Goal: Task Accomplishment & Management: Manage account settings

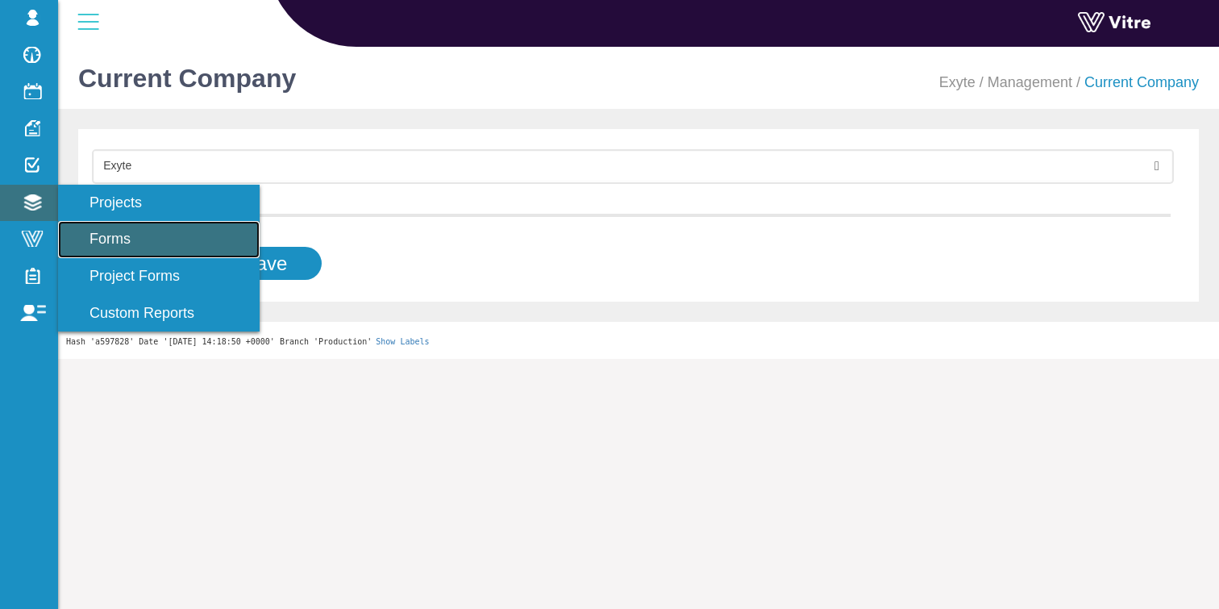
click at [131, 247] on span "Forms" at bounding box center [100, 239] width 60 height 16
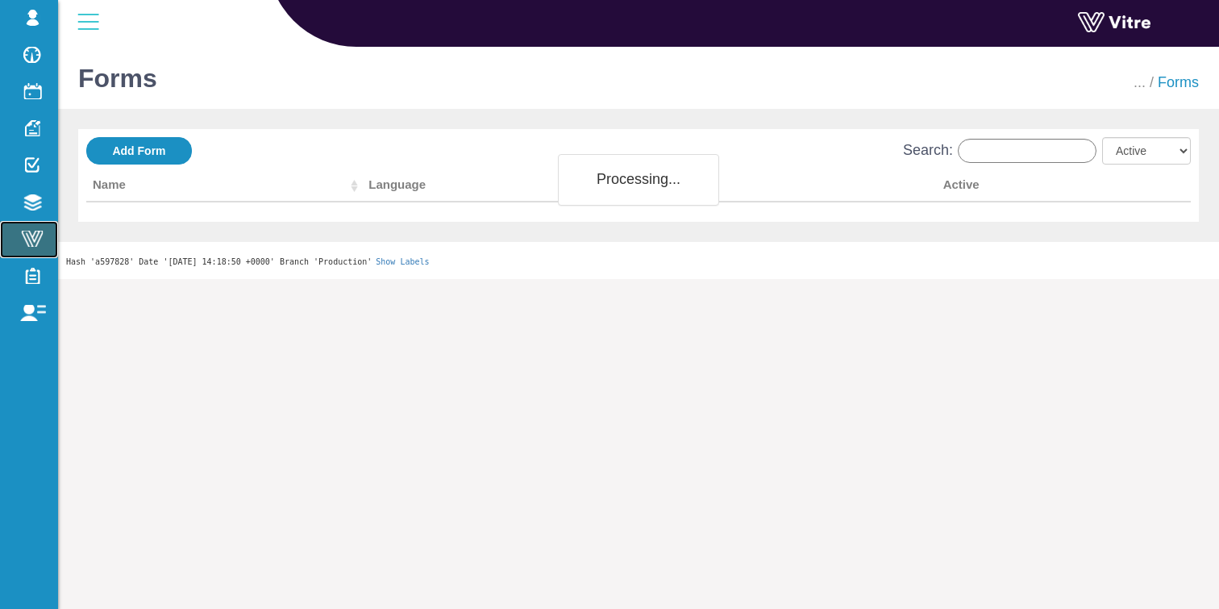
click at [26, 244] on span at bounding box center [32, 239] width 40 height 16
click at [36, 244] on span at bounding box center [32, 239] width 40 height 16
click at [32, 234] on span at bounding box center [32, 239] width 40 height 16
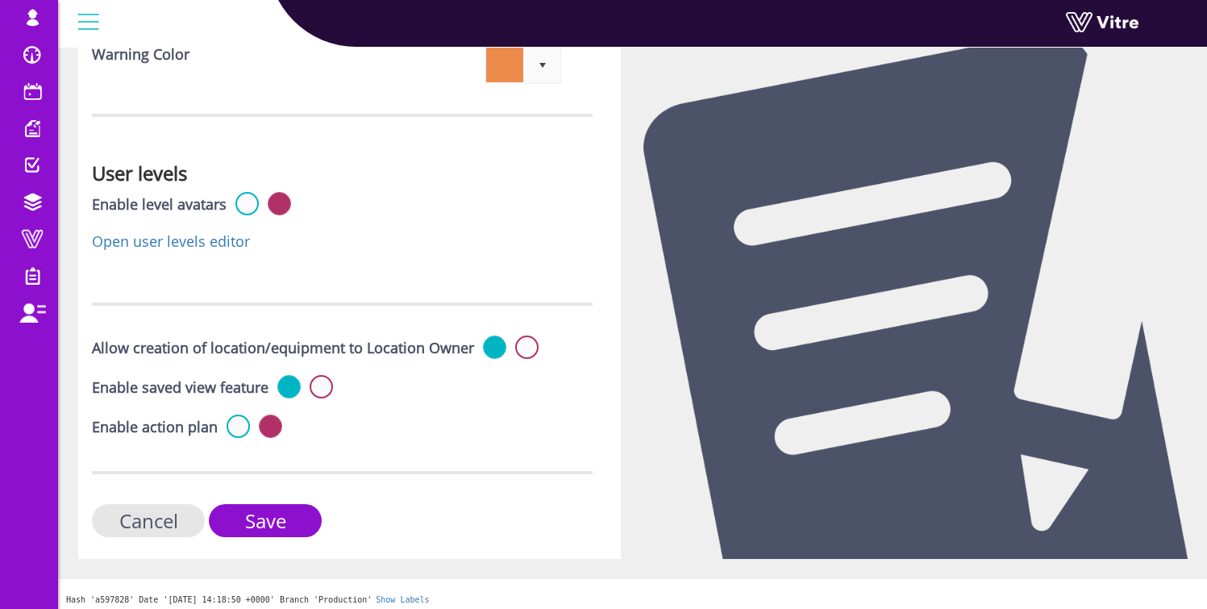
scroll to position [5512, 0]
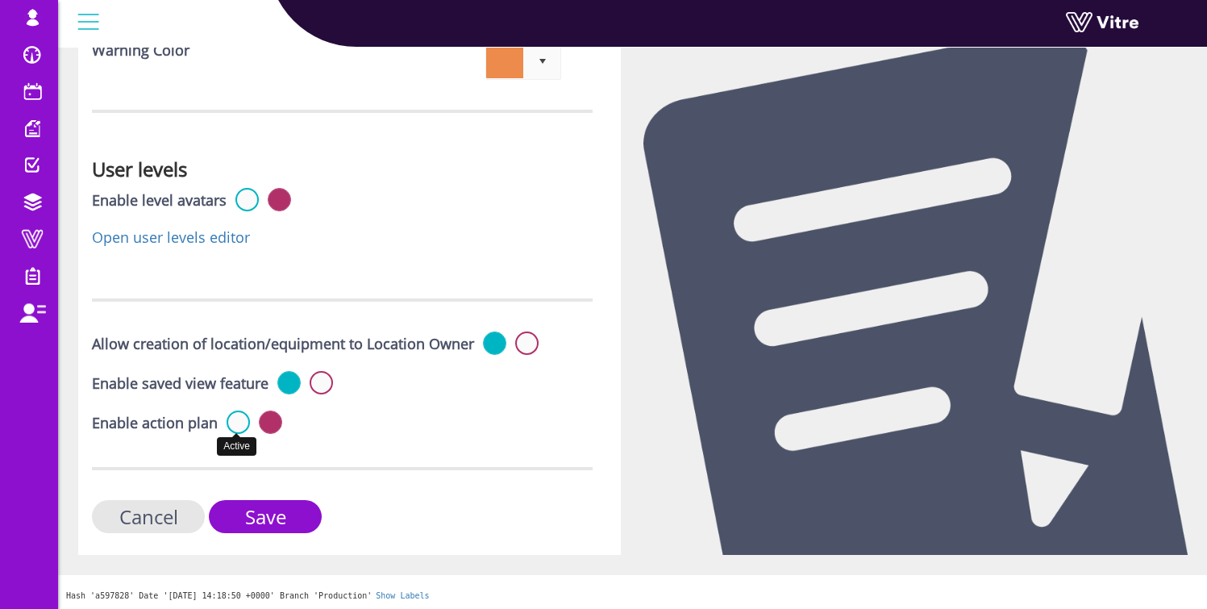
click at [232, 422] on label at bounding box center [238, 421] width 23 height 23
click at [0, 0] on input "radio" at bounding box center [0, 0] width 0 height 0
drag, startPoint x: 275, startPoint y: 524, endPoint x: 305, endPoint y: 523, distance: 29.9
click at [274, 524] on input "Save" at bounding box center [265, 516] width 113 height 33
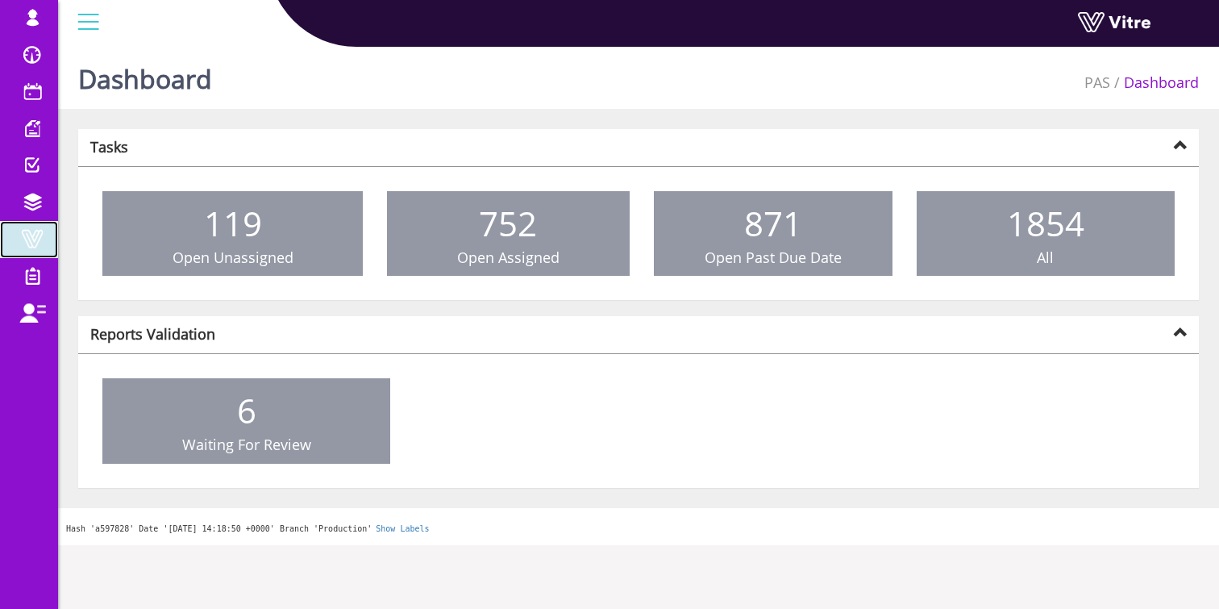
click at [19, 244] on span at bounding box center [32, 238] width 40 height 19
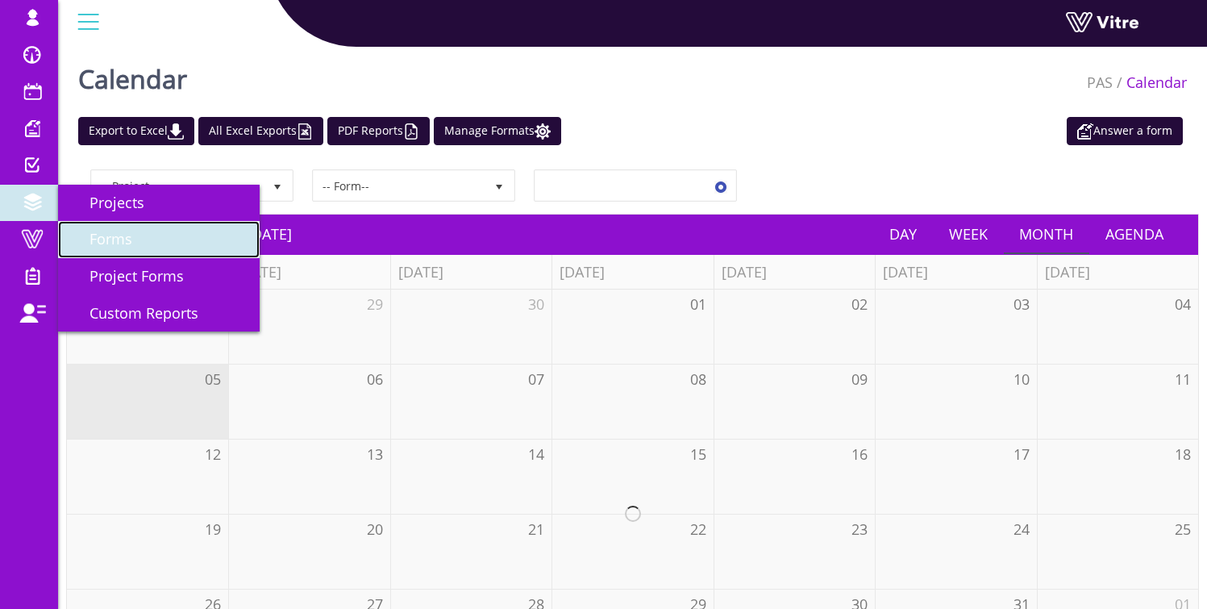
click at [148, 237] on link "Forms" at bounding box center [159, 239] width 202 height 37
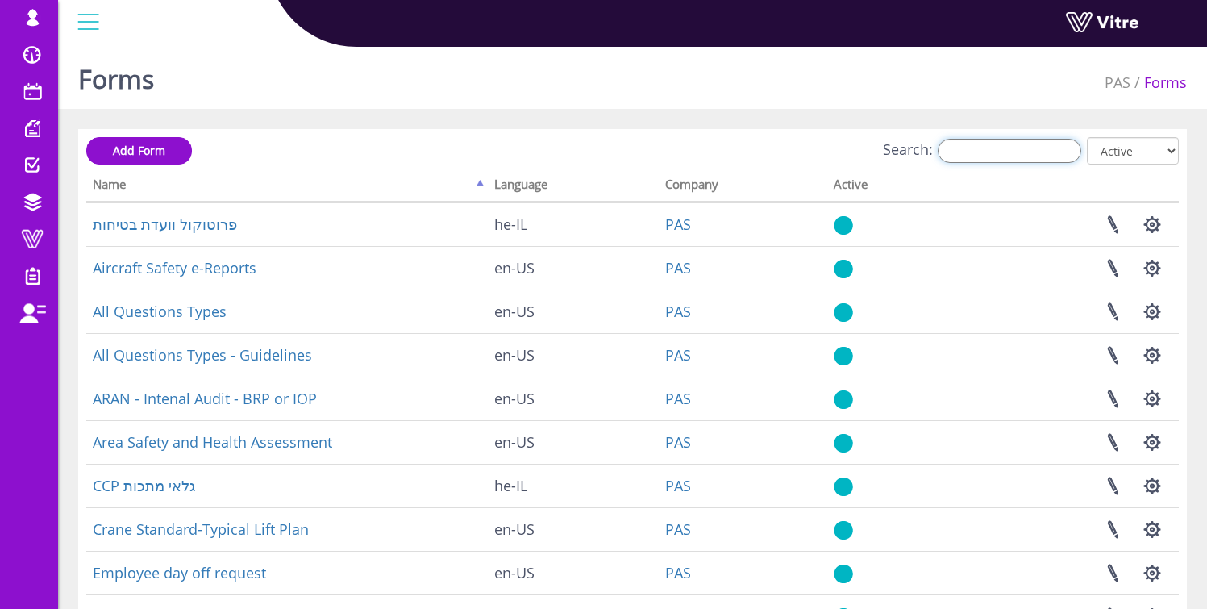
click at [981, 160] on input "Search:" at bounding box center [1010, 151] width 144 height 24
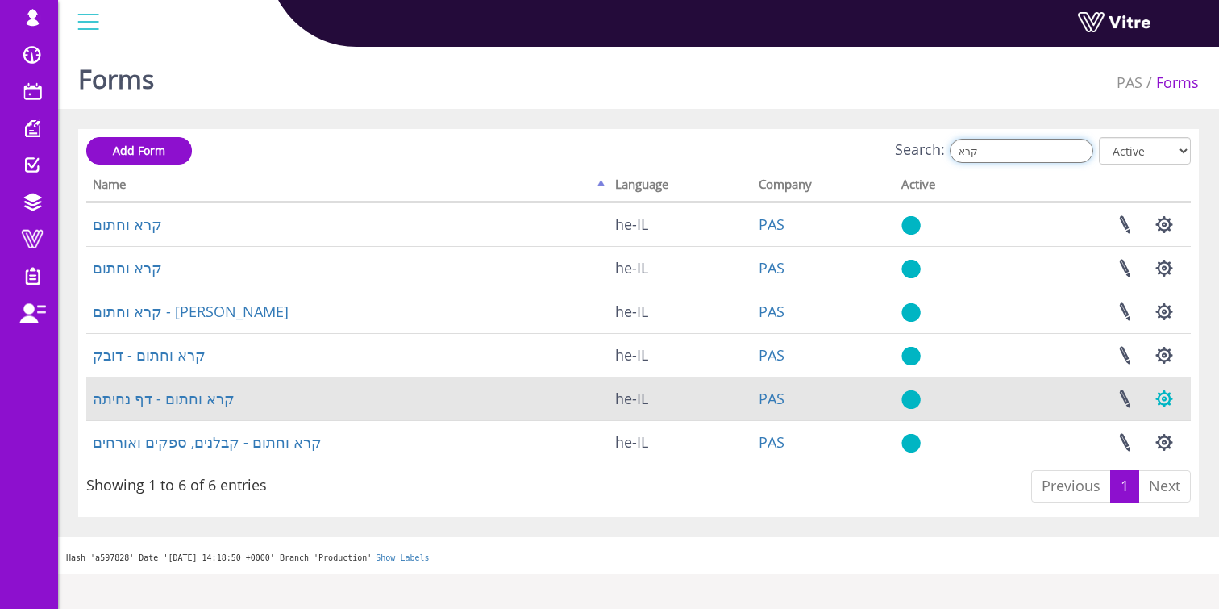
type input "קרא"
click at [1166, 398] on button "button" at bounding box center [1164, 398] width 40 height 43
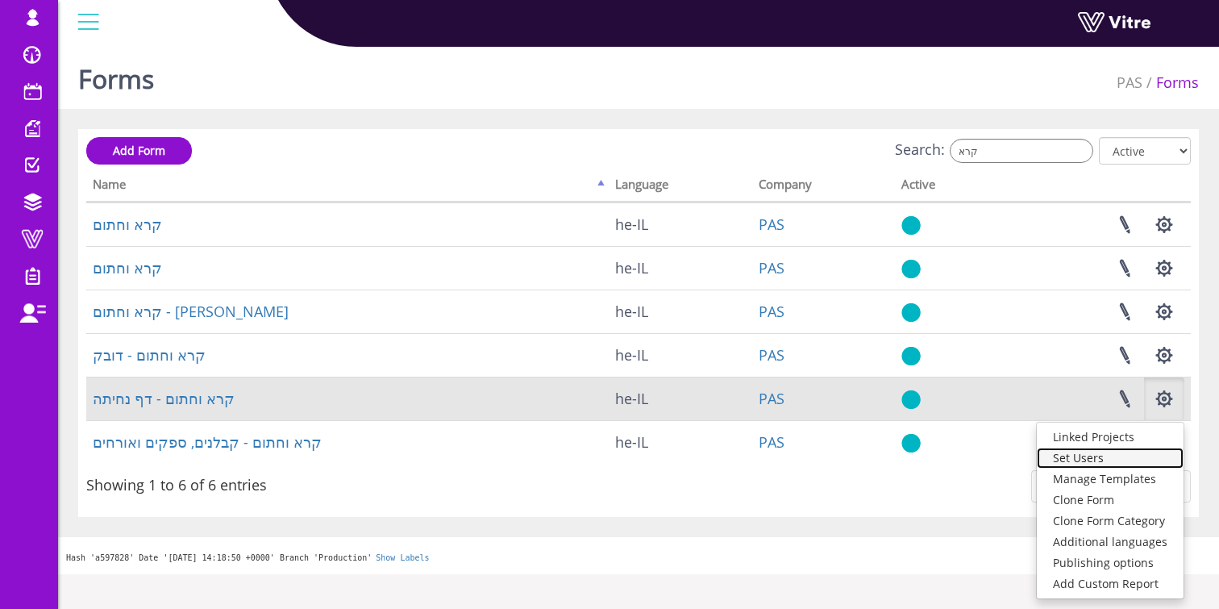
click at [1109, 455] on link "Set Users" at bounding box center [1110, 458] width 147 height 21
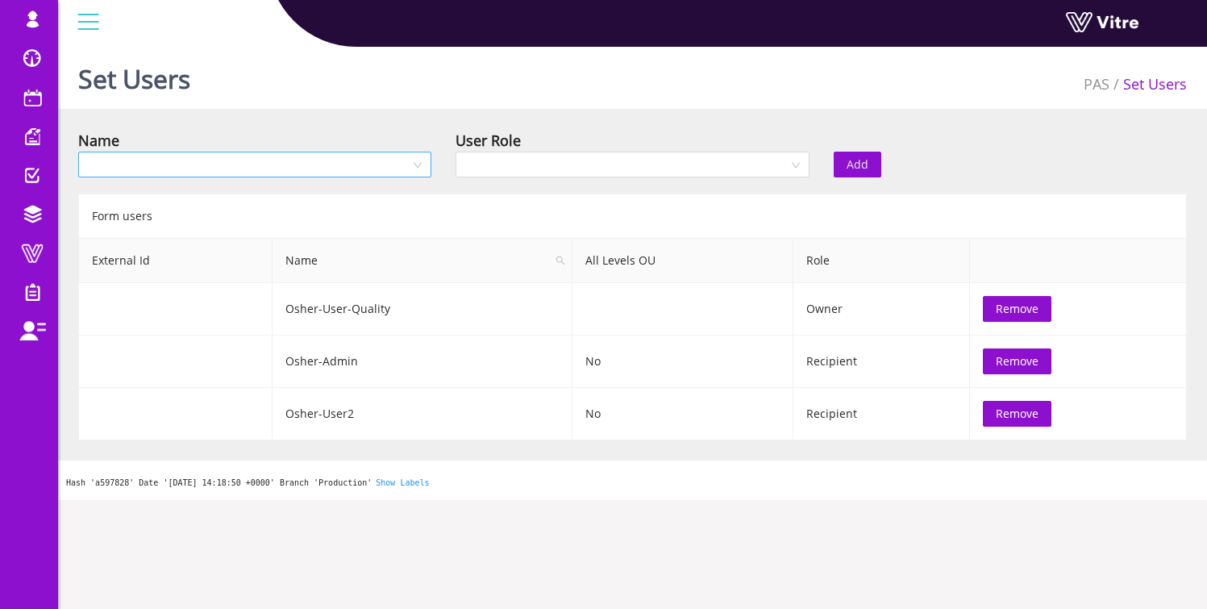
click at [273, 163] on input "search" at bounding box center [249, 164] width 323 height 24
type input "ם"
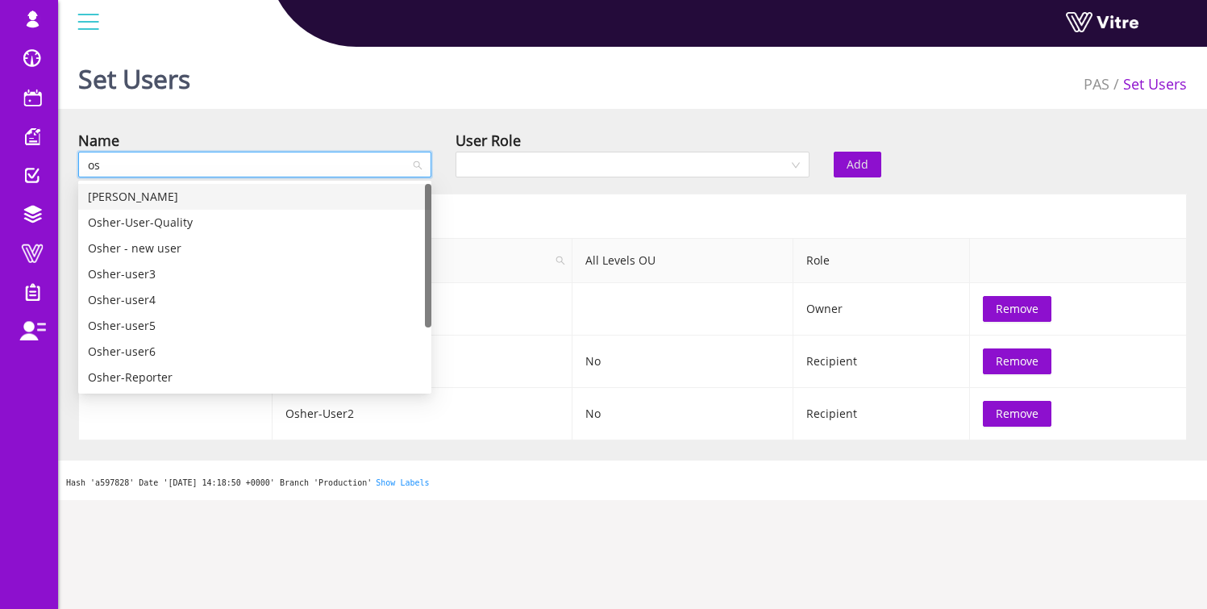
type input "osh"
drag, startPoint x: 428, startPoint y: 207, endPoint x: 430, endPoint y: 118, distance: 89.5
click at [440, 143] on body "osher@hbinov.com Profile Notification Change Company English English Español Fr…" at bounding box center [603, 344] width 1207 height 609
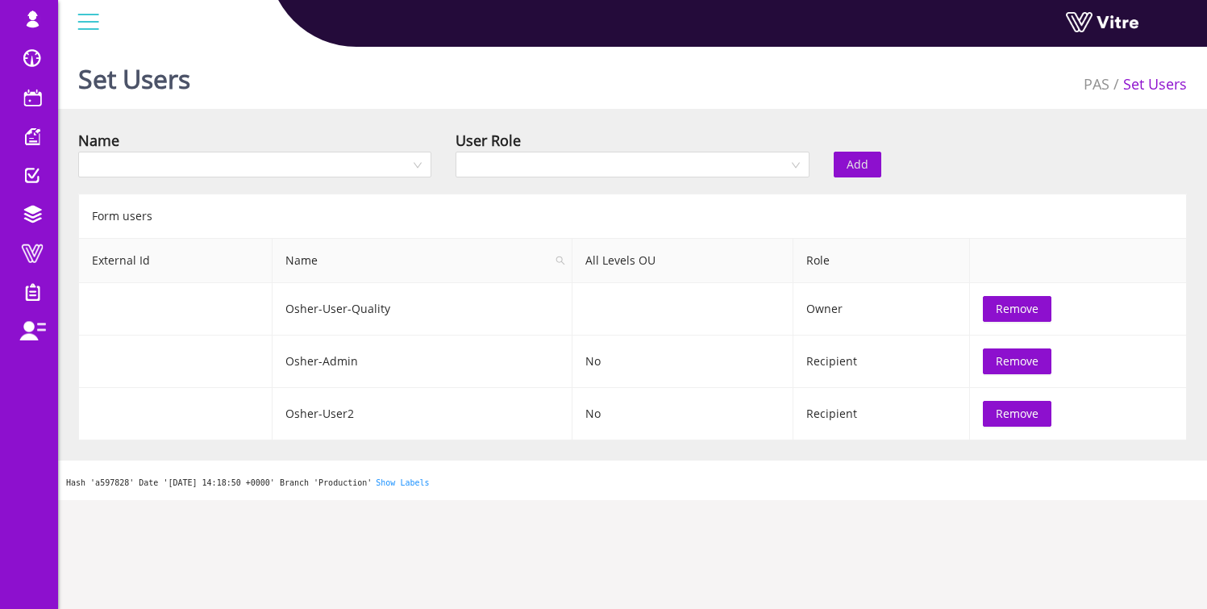
click at [360, 84] on div "Set Users PAS Set Users" at bounding box center [632, 74] width 1149 height 69
click at [400, 171] on input "search" at bounding box center [249, 164] width 323 height 24
click at [417, 98] on div "Set Users PAS Set Users" at bounding box center [632, 74] width 1149 height 69
drag, startPoint x: 251, startPoint y: 126, endPoint x: 106, endPoint y: 194, distance: 159.8
click at [248, 127] on div "Set Users PAS Set Users Name User Role Add Form users External Id Name All Leve…" at bounding box center [632, 270] width 1149 height 460
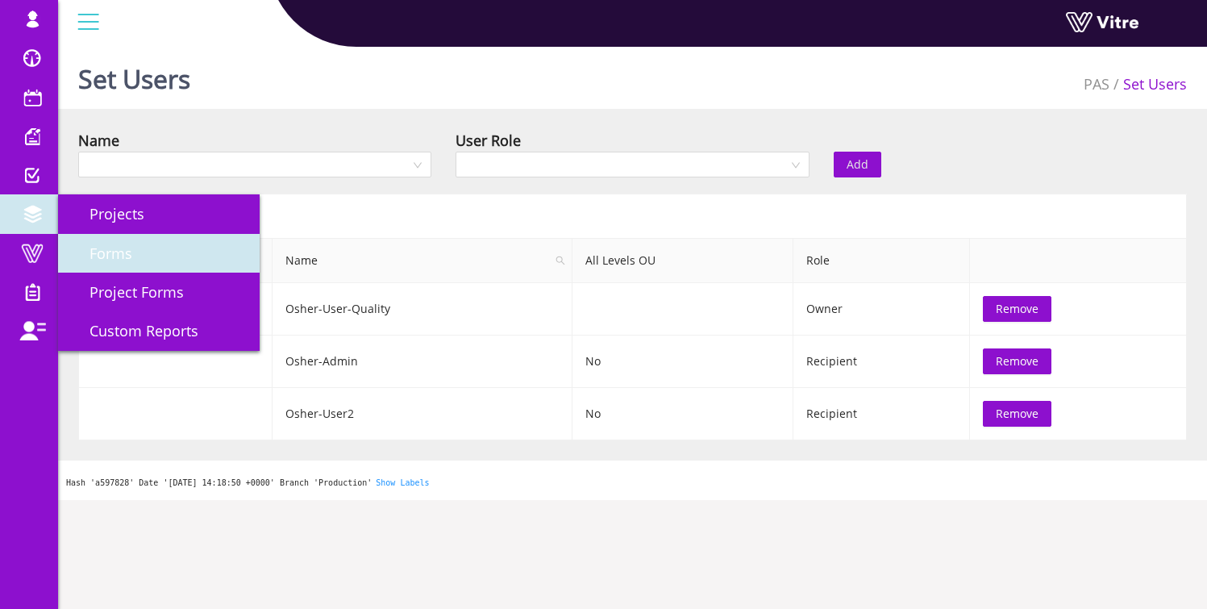
click at [108, 248] on span "Forms" at bounding box center [101, 253] width 62 height 19
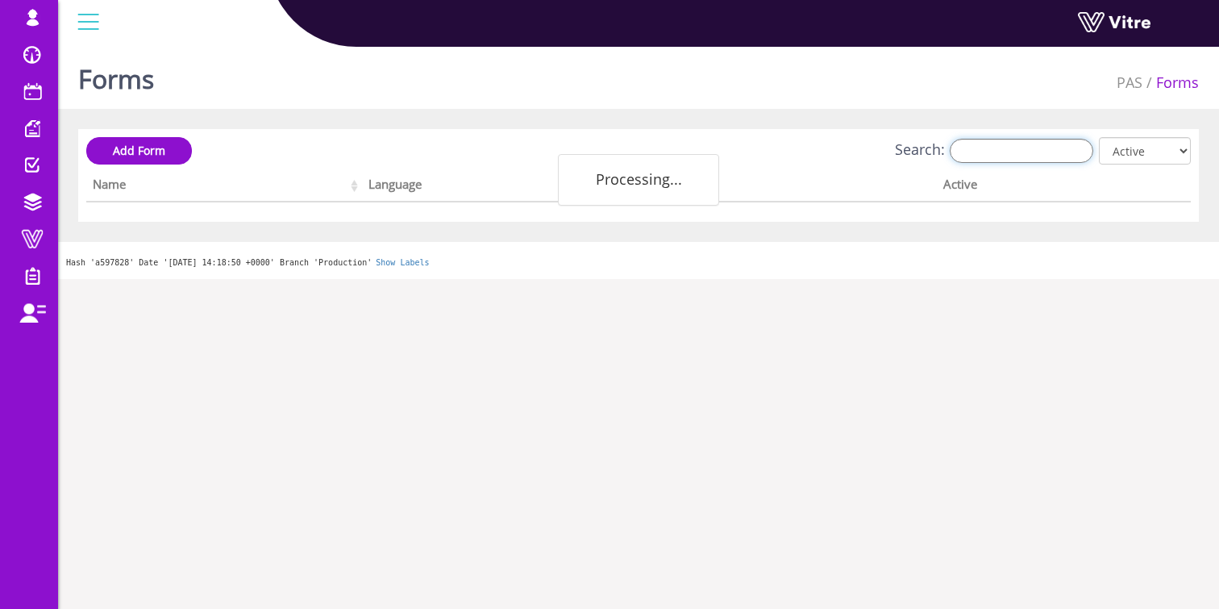
click at [984, 157] on input "Search:" at bounding box center [1022, 151] width 144 height 24
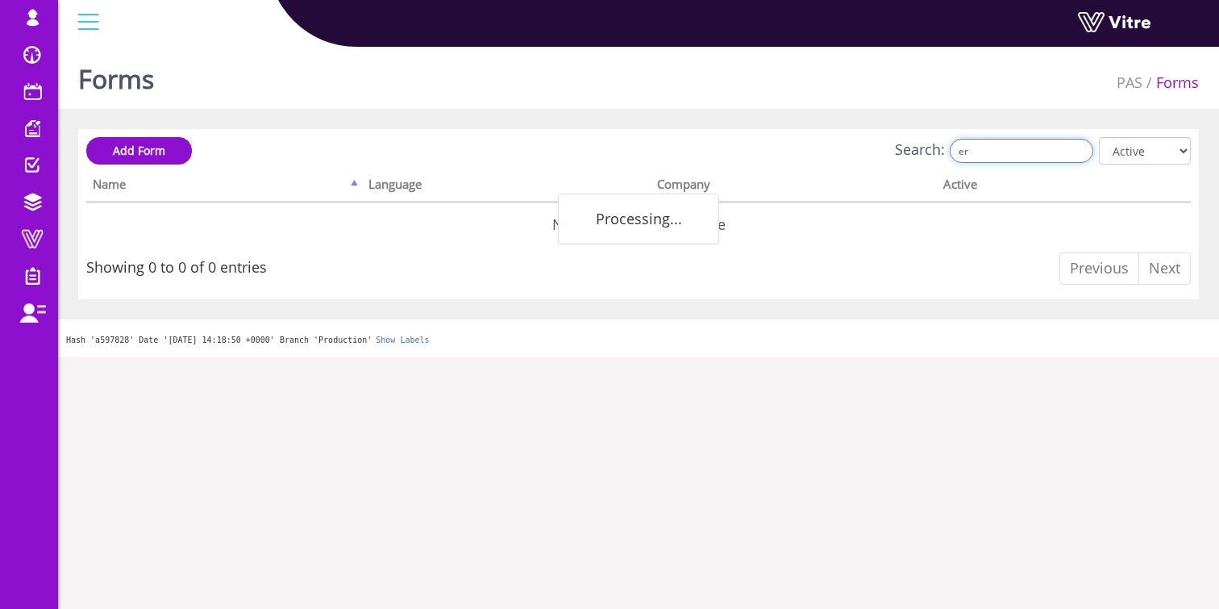
type input "e"
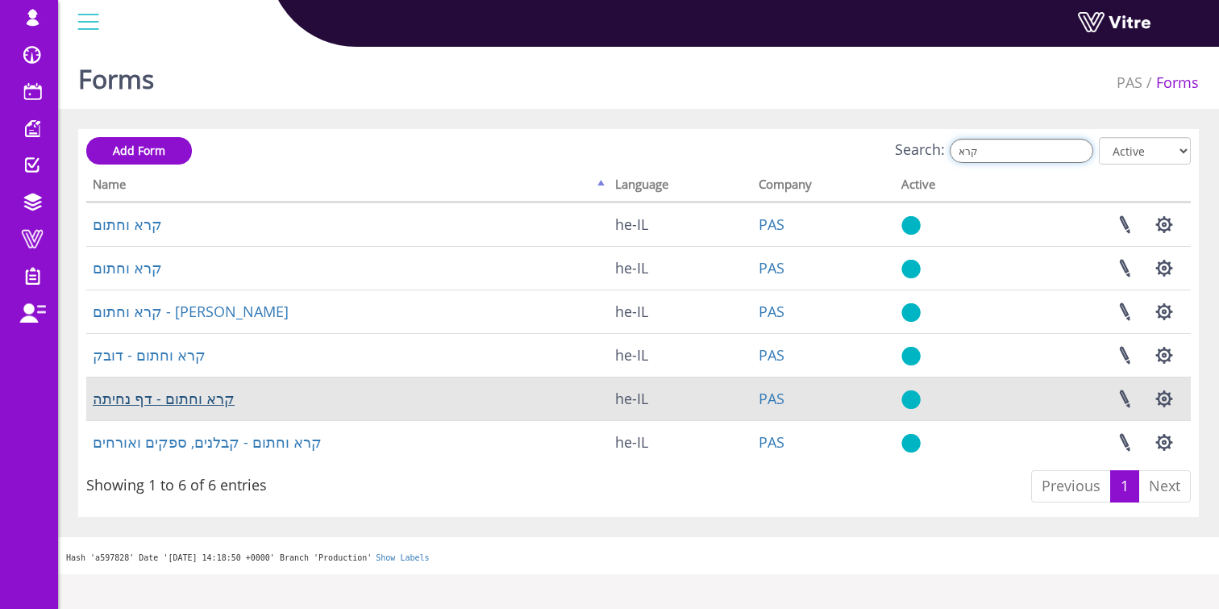
type input "קרא"
click at [144, 397] on link "קרא וחתום - דף נחיתה" at bounding box center [164, 398] width 142 height 19
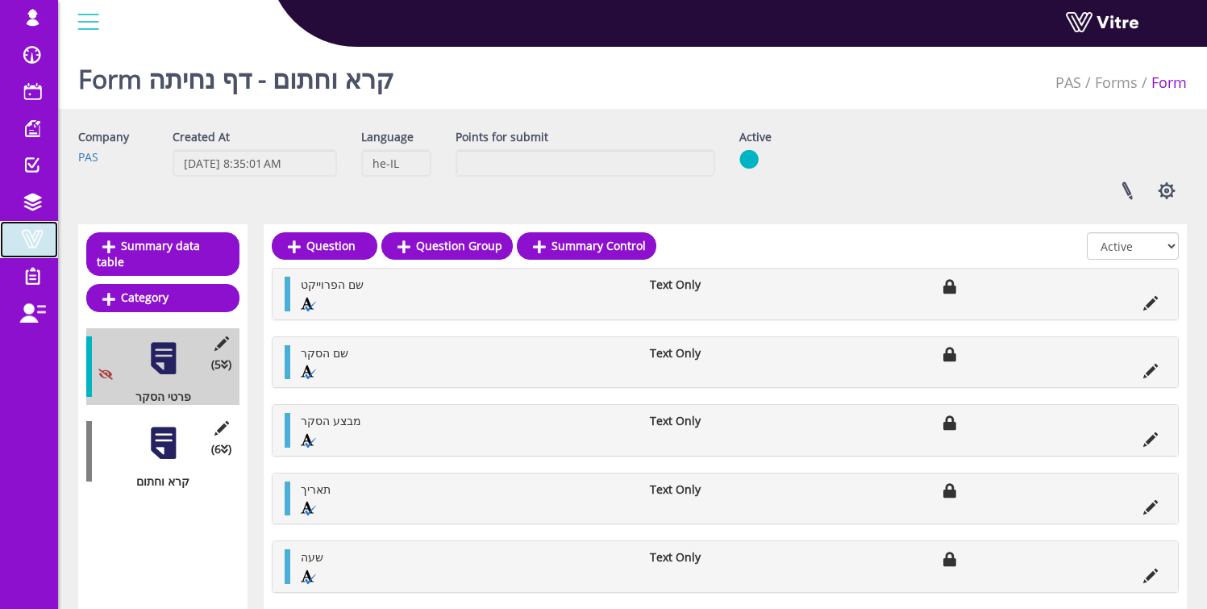
click at [28, 244] on span at bounding box center [32, 238] width 40 height 19
